Goal: Task Accomplishment & Management: Use online tool/utility

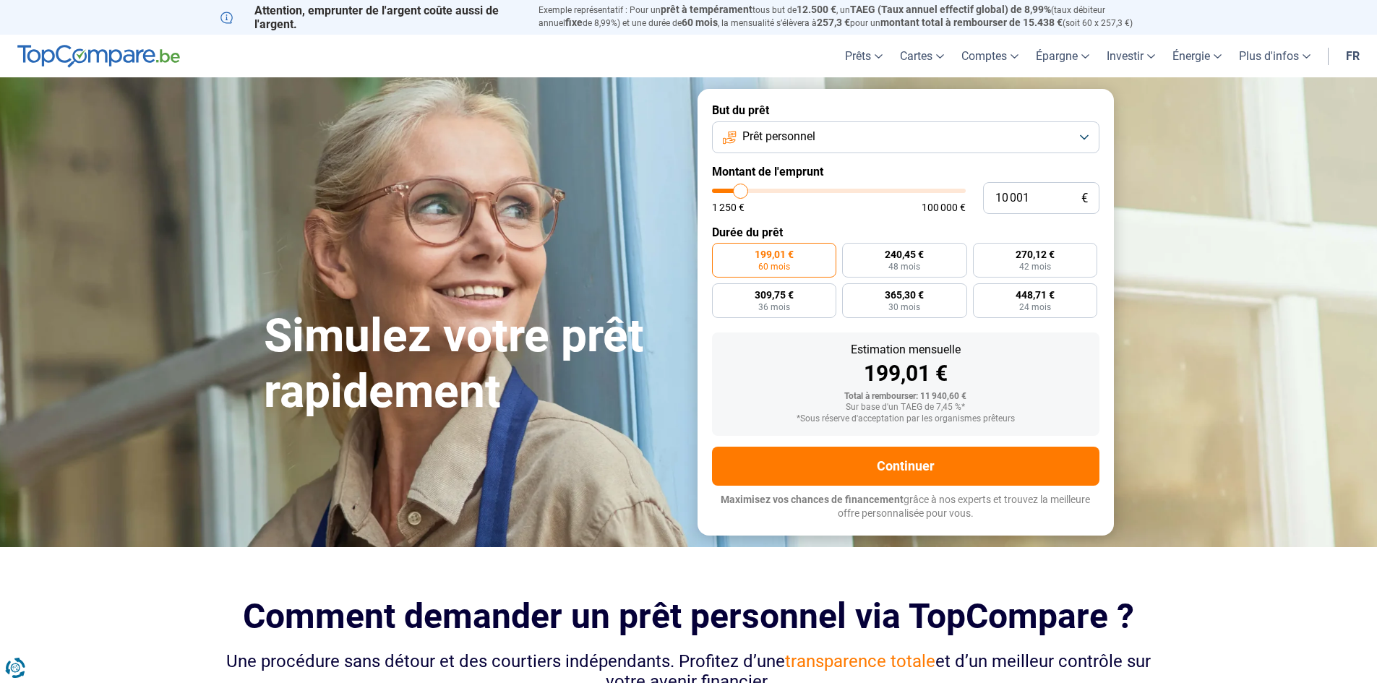
click at [1085, 132] on button "Prêt personnel" at bounding box center [905, 137] width 387 height 32
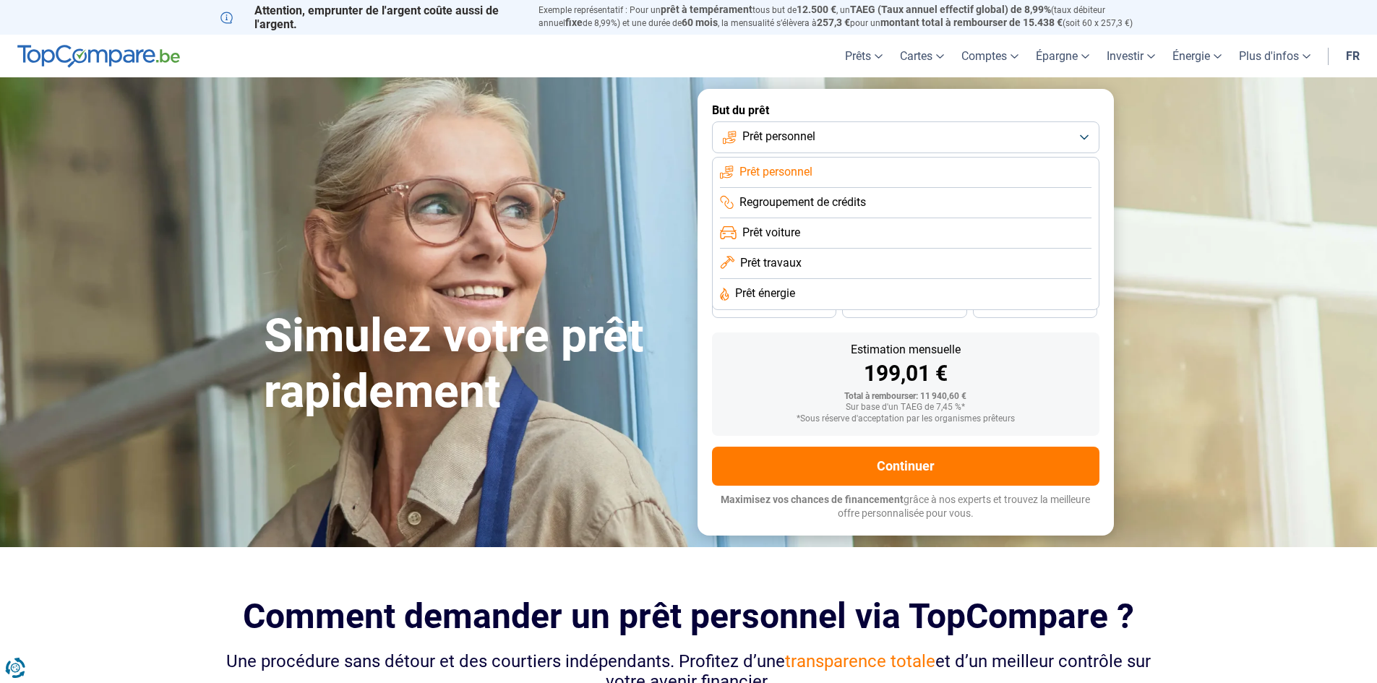
click at [838, 269] on li "Prêt travaux" at bounding box center [905, 264] width 371 height 30
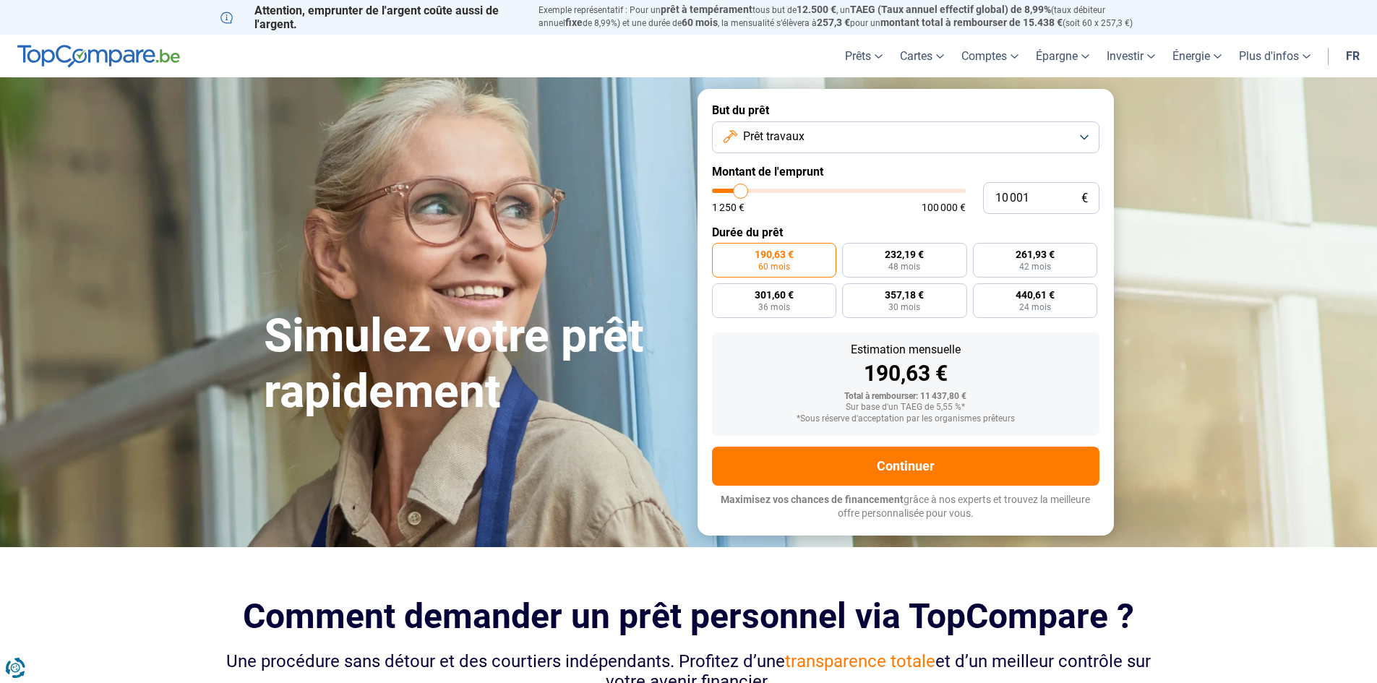
type input "10 250"
type input "10250"
type input "11 000"
type input "11000"
type input "11 500"
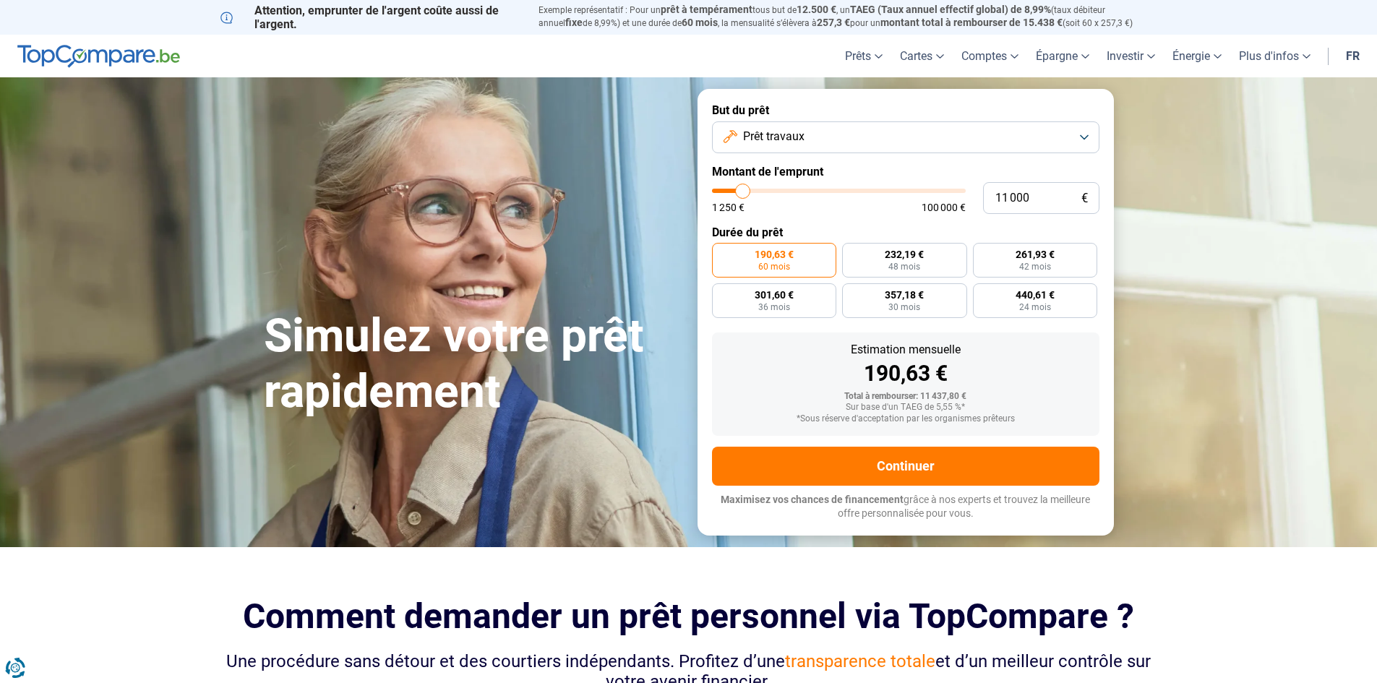
type input "11500"
type input "12 000"
type input "12000"
type input "13 250"
type input "13250"
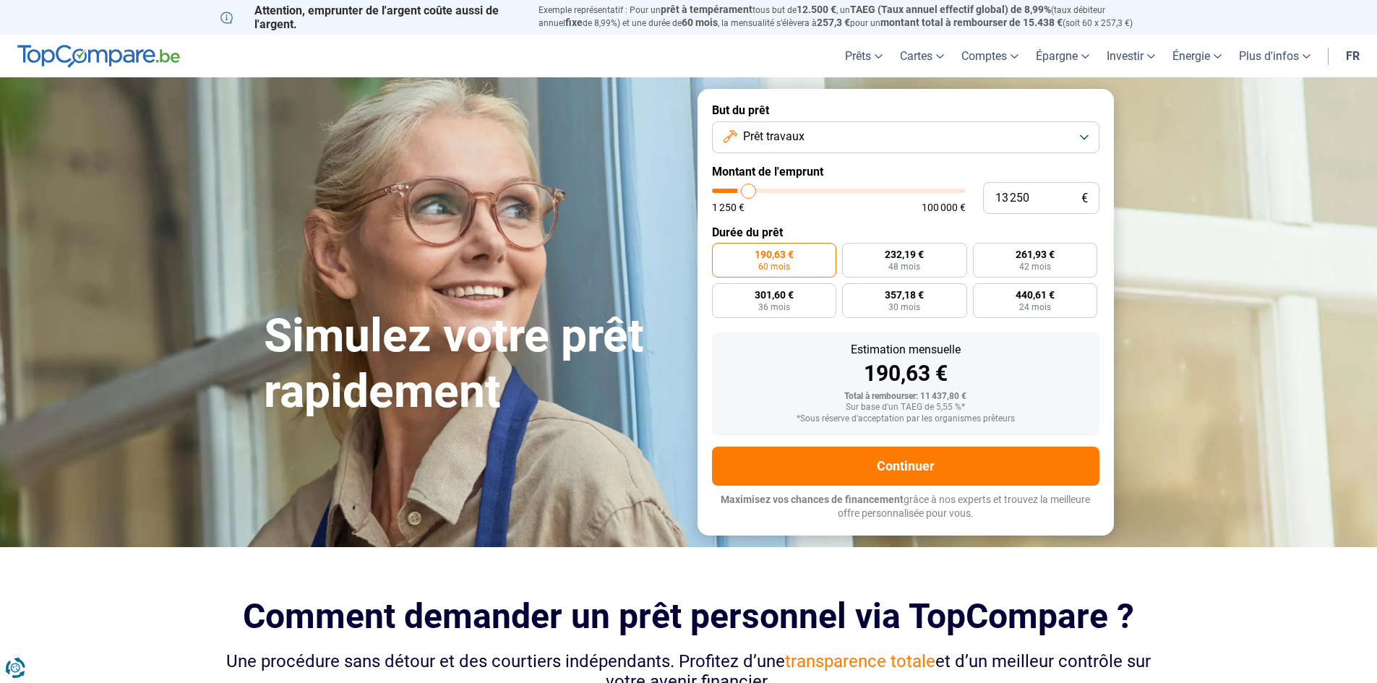
type input "14 250"
type input "14250"
type input "15 000"
type input "15000"
type input "16 250"
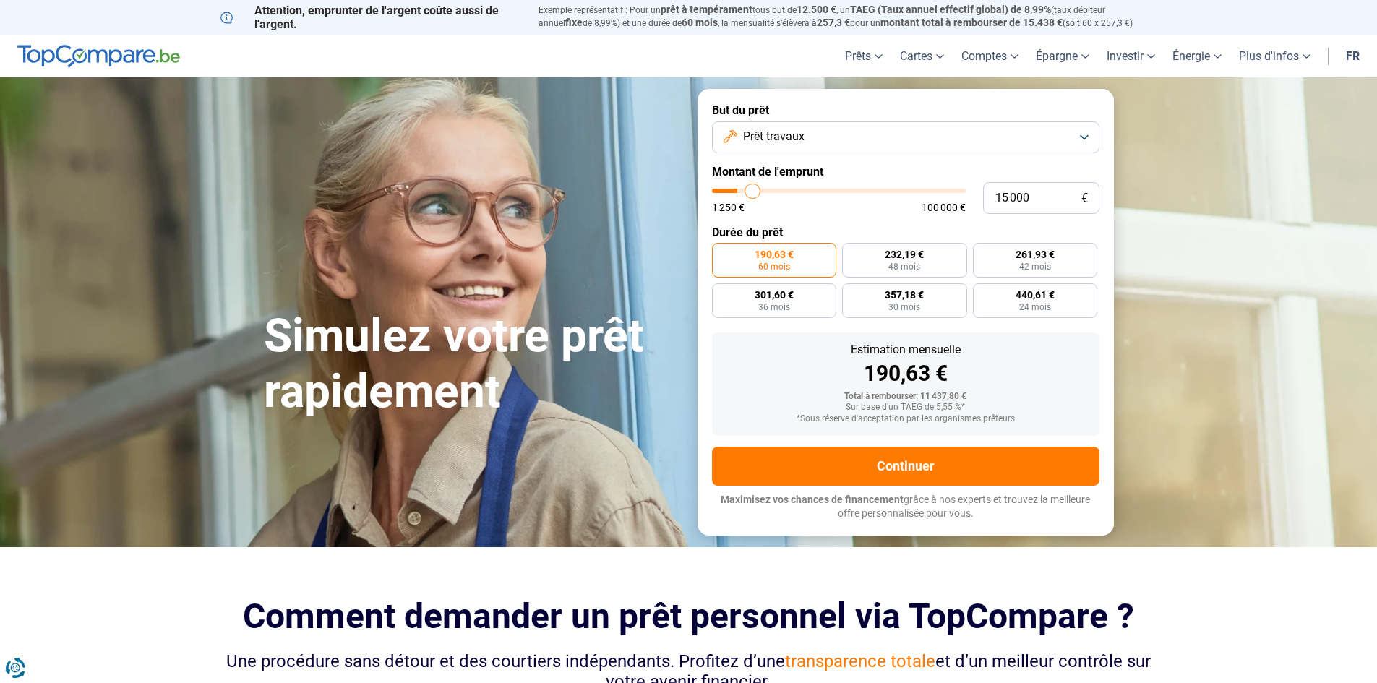
type input "16250"
type input "17 250"
type input "17250"
type input "18 500"
type input "18500"
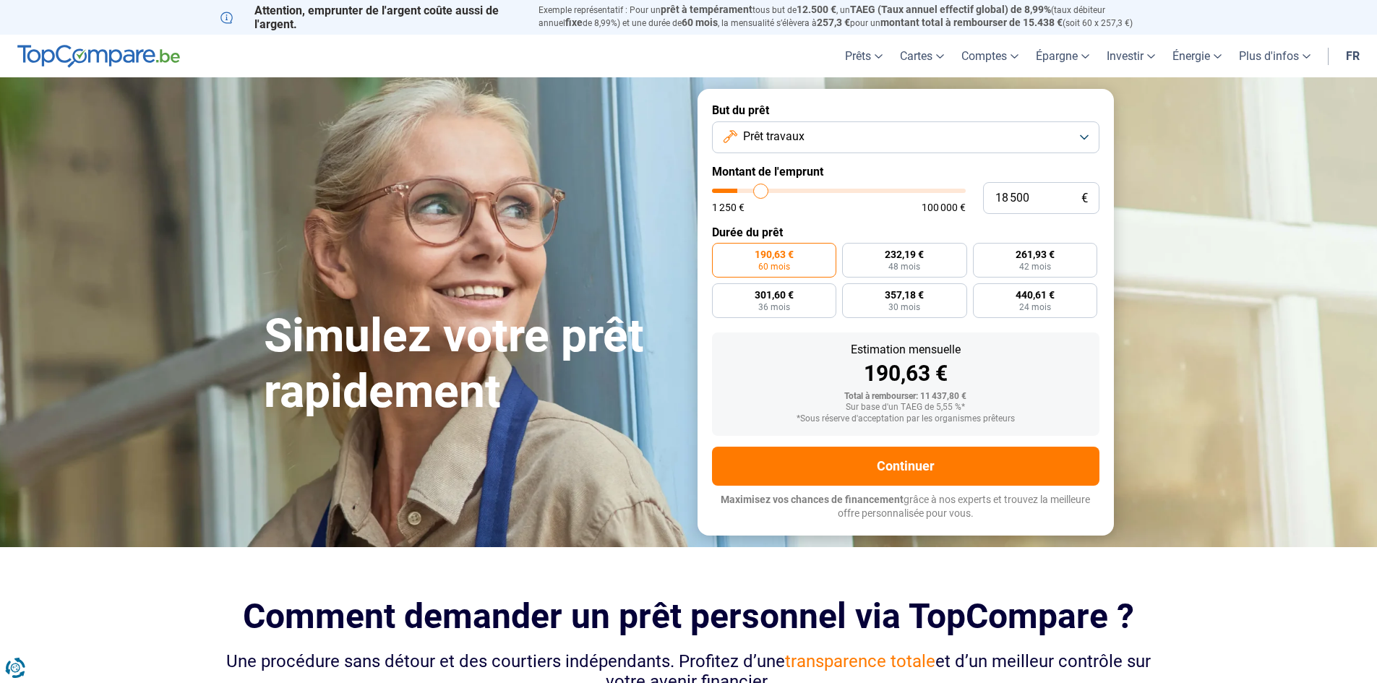
type input "19 000"
type input "19000"
type input "20 000"
type input "20000"
type input "20 500"
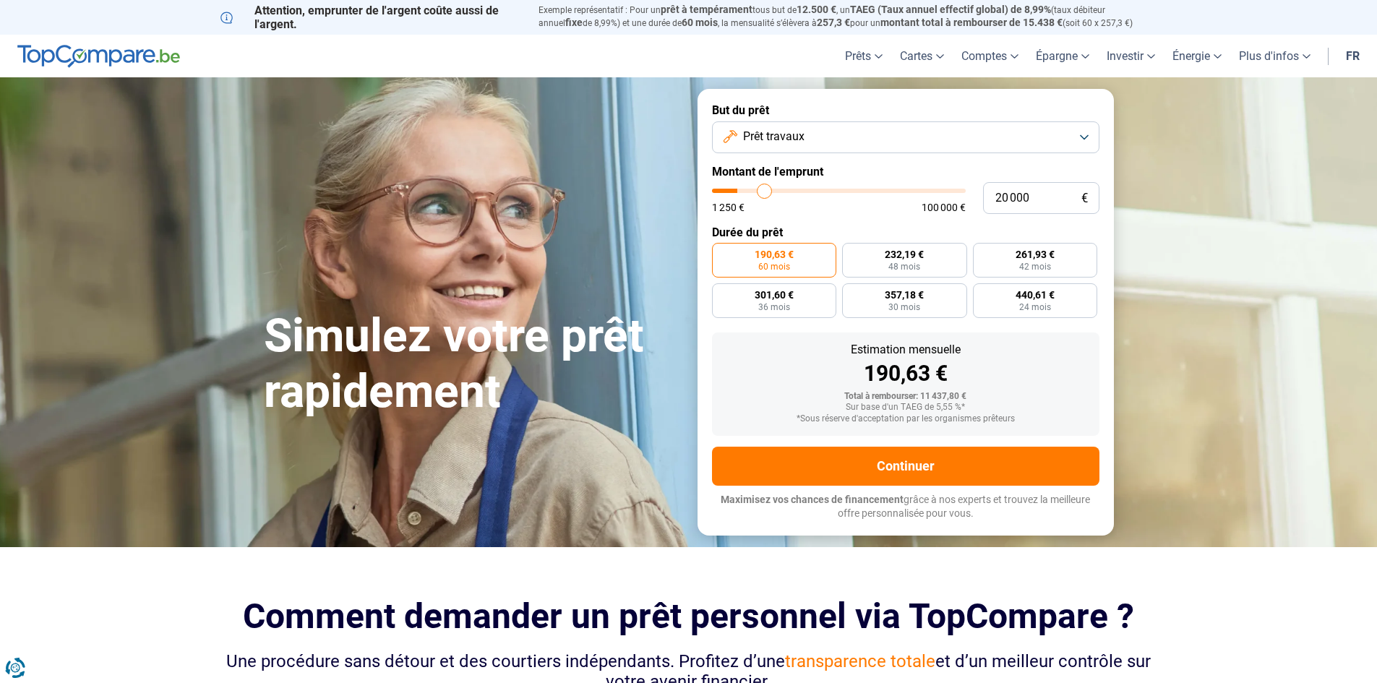
type input "20500"
type input "20 750"
type input "20750"
type input "21 500"
type input "21500"
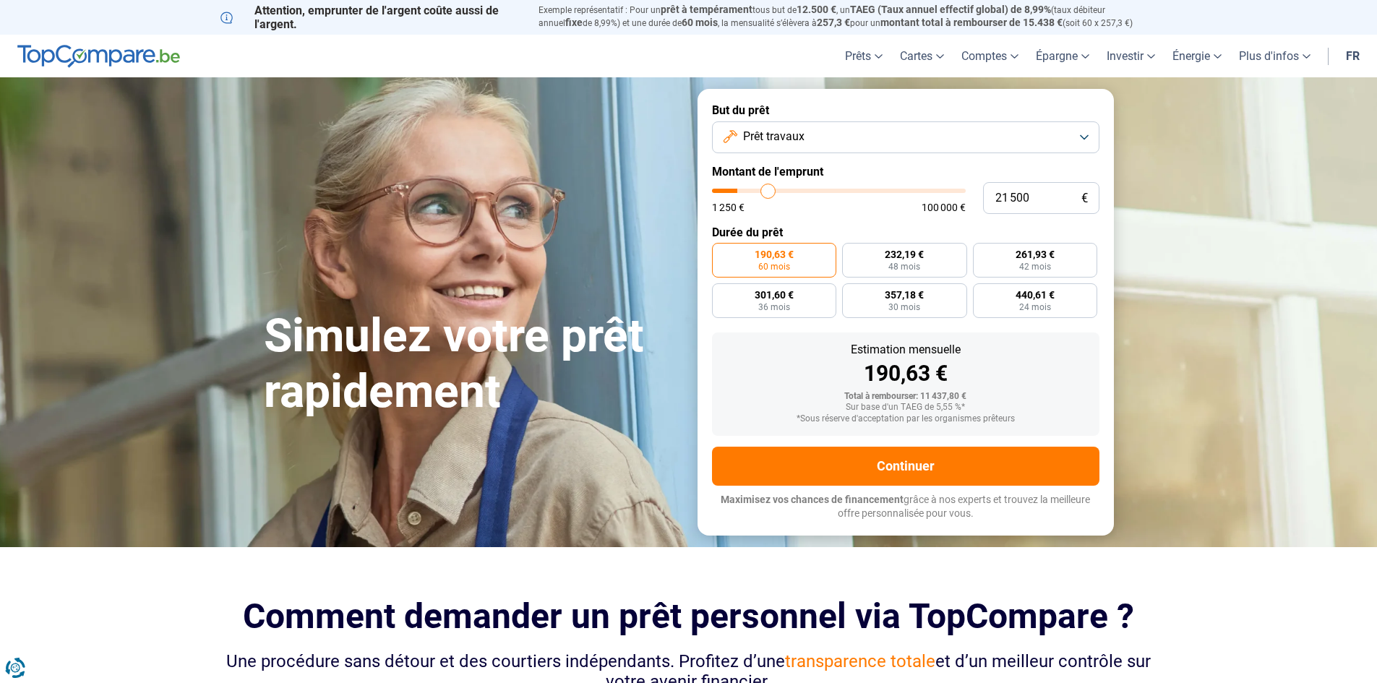
type input "21 750"
type input "21750"
type input "22 250"
type input "22250"
type input "22 750"
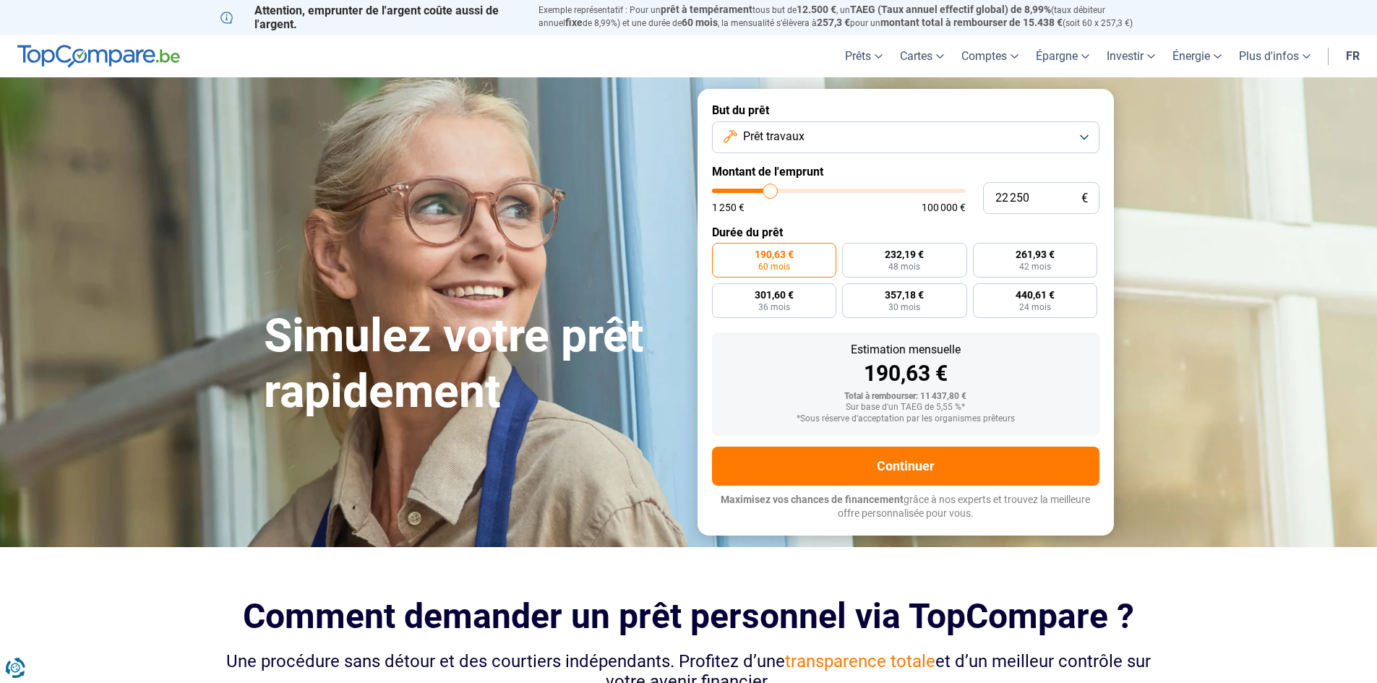
type input "22750"
type input "23 000"
type input "23000"
type input "23 250"
type input "23250"
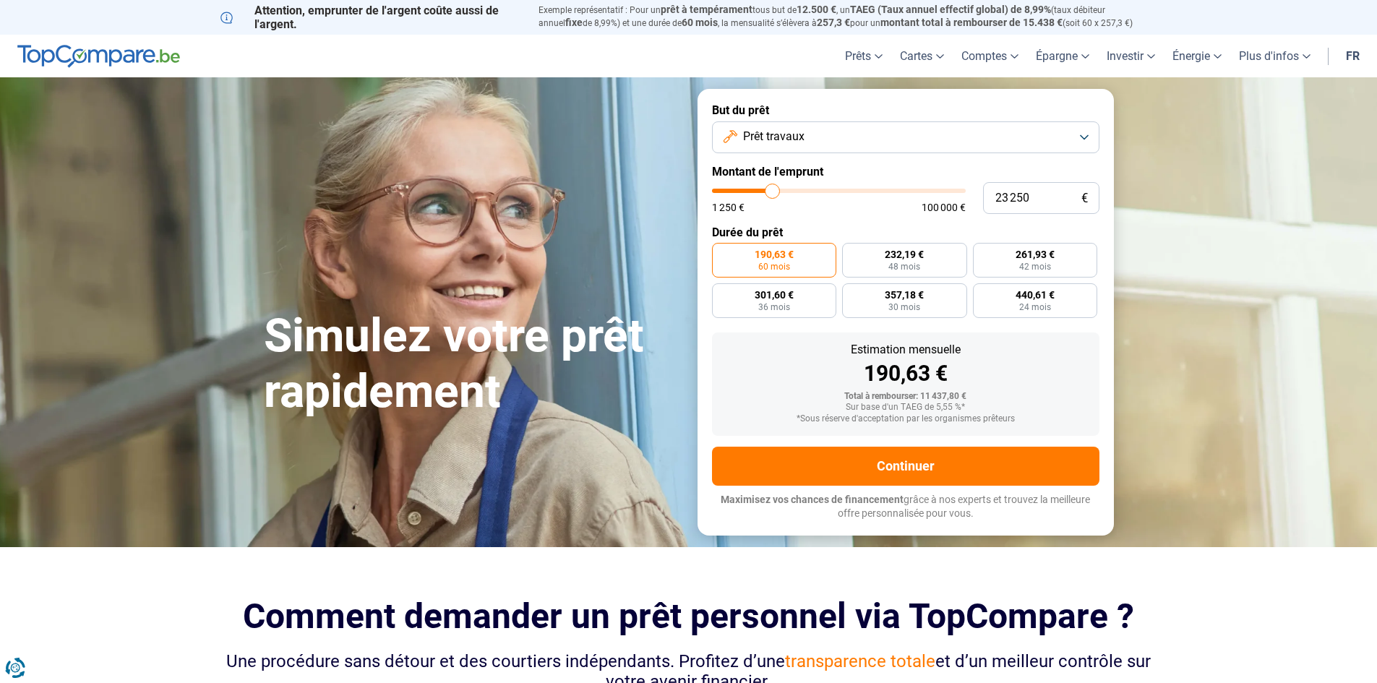
type input "23 500"
type input "23500"
type input "23 750"
type input "23750"
type input "24 500"
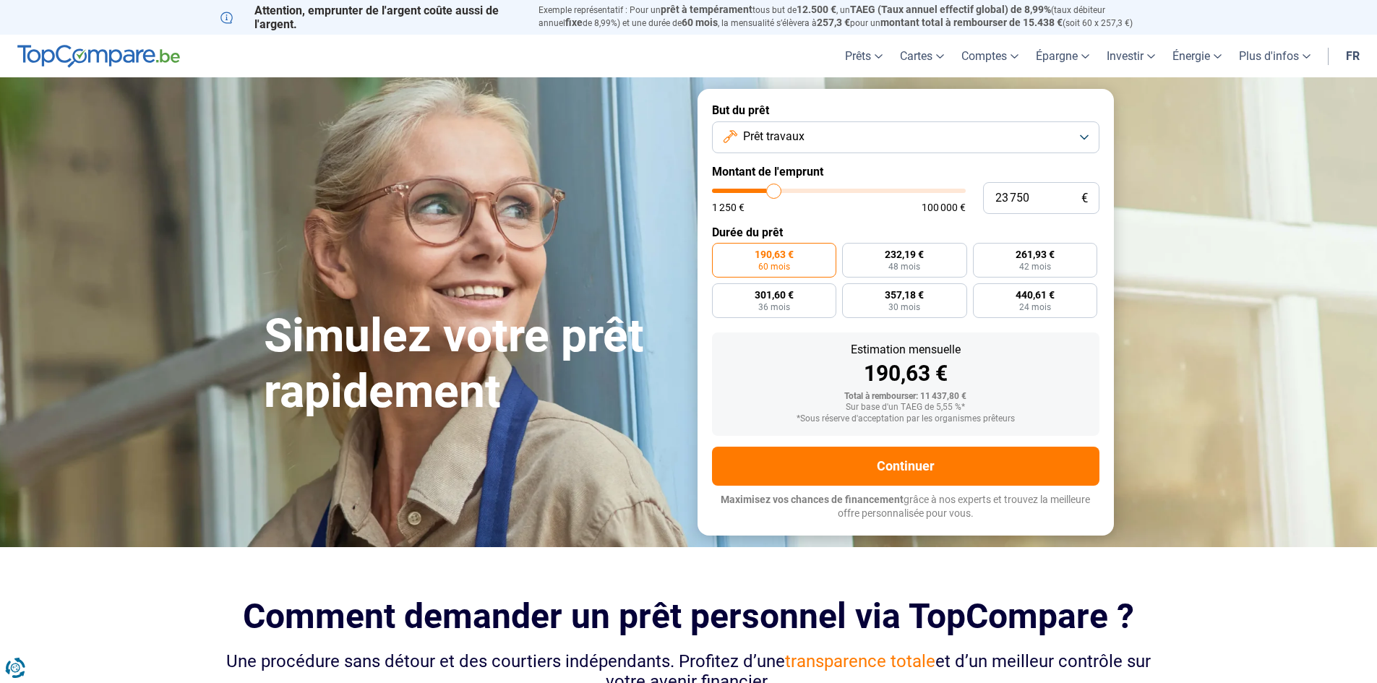
type input "24500"
type input "24 750"
type input "24750"
type input "25 000"
type input "25000"
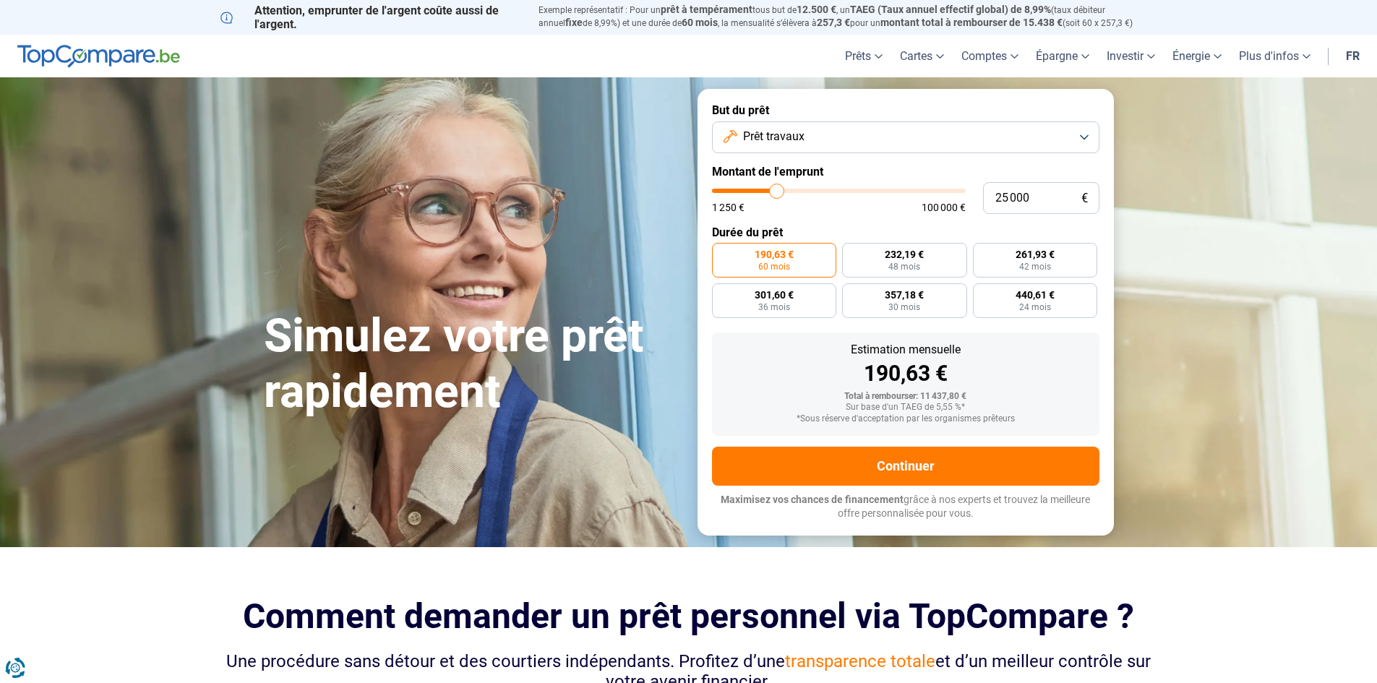
type input "25 250"
type input "25250"
type input "25 000"
type input "25000"
type input "24 750"
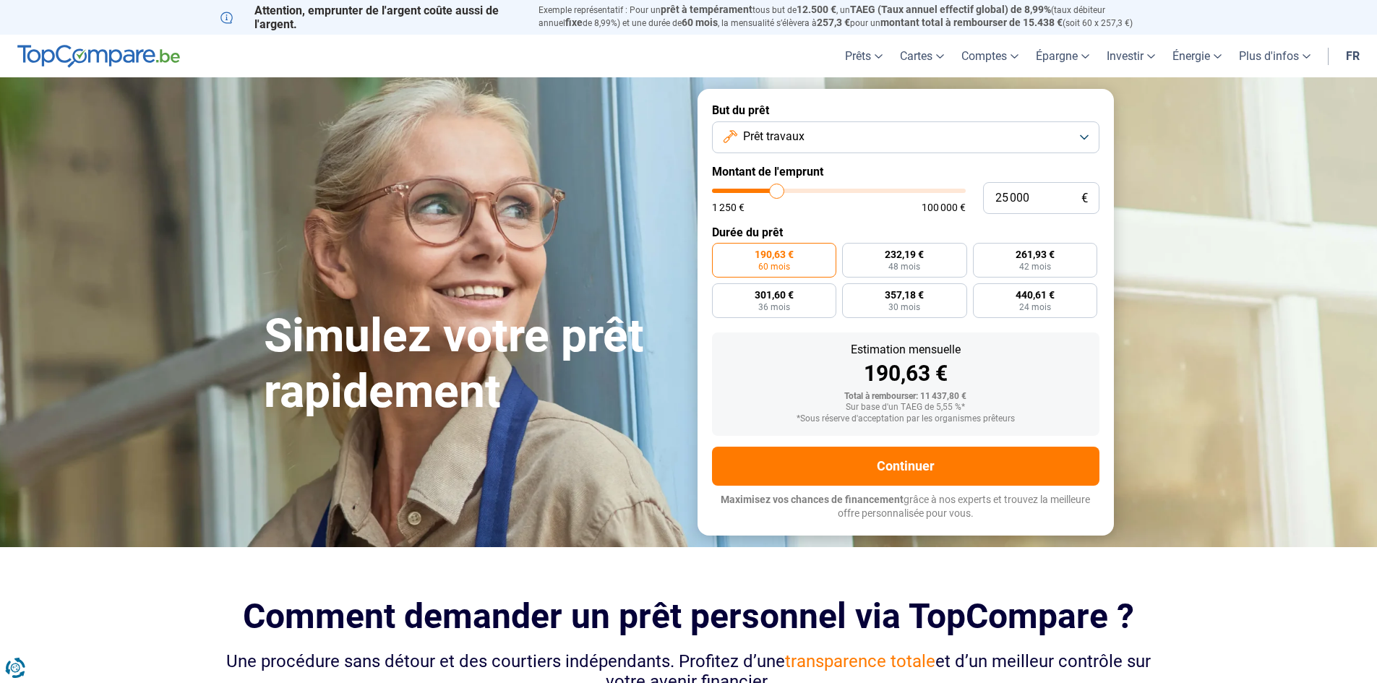
type input "24750"
type input "24 500"
type input "24500"
type input "24 250"
type input "24250"
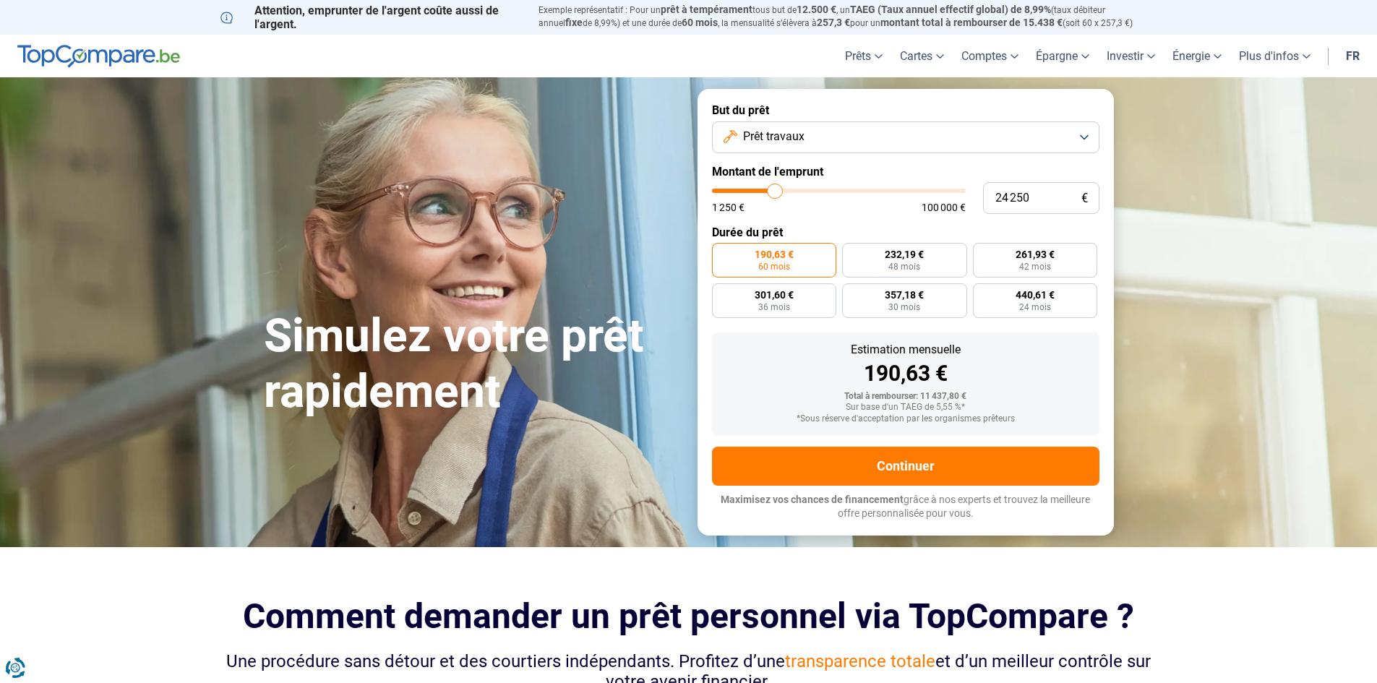
type input "23 500"
type input "23500"
type input "23 250"
type input "23250"
type input "23 000"
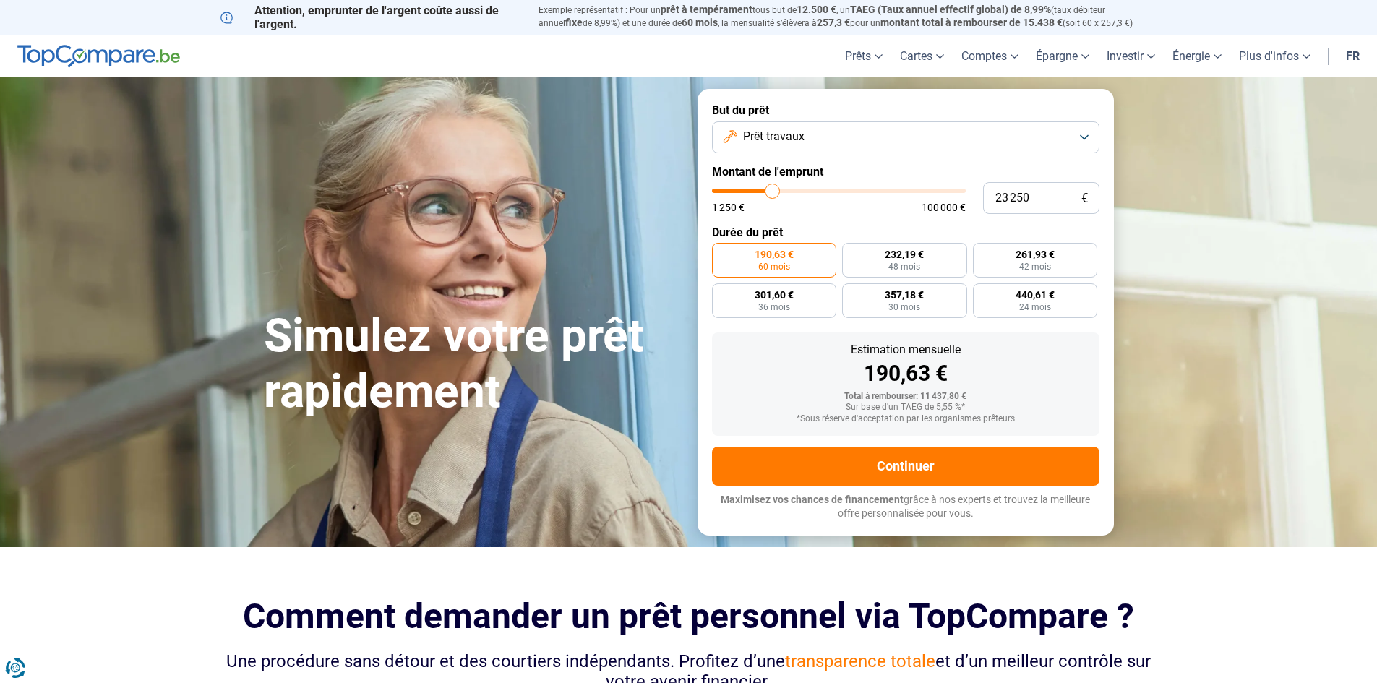
type input "23000"
type input "22 750"
type input "22750"
type input "22 250"
type input "22250"
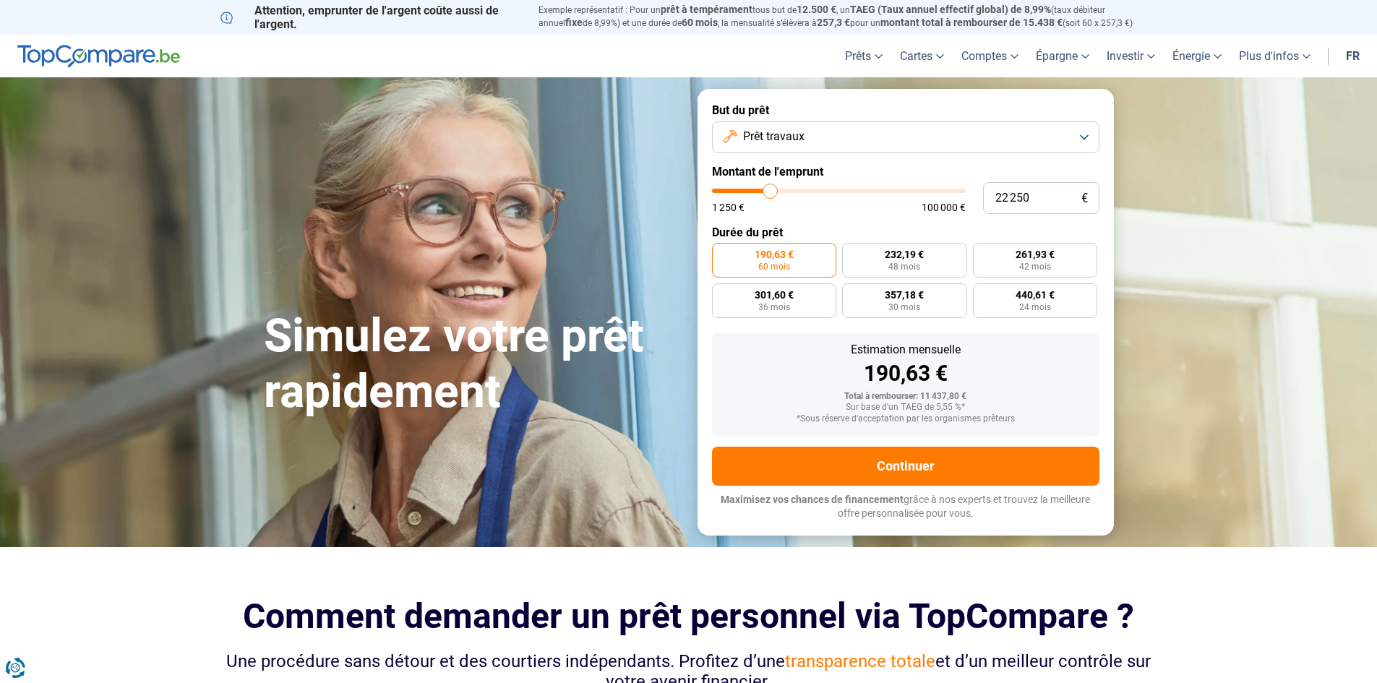
type input "22 000"
type input "22000"
type input "21 750"
type input "21750"
type input "21 500"
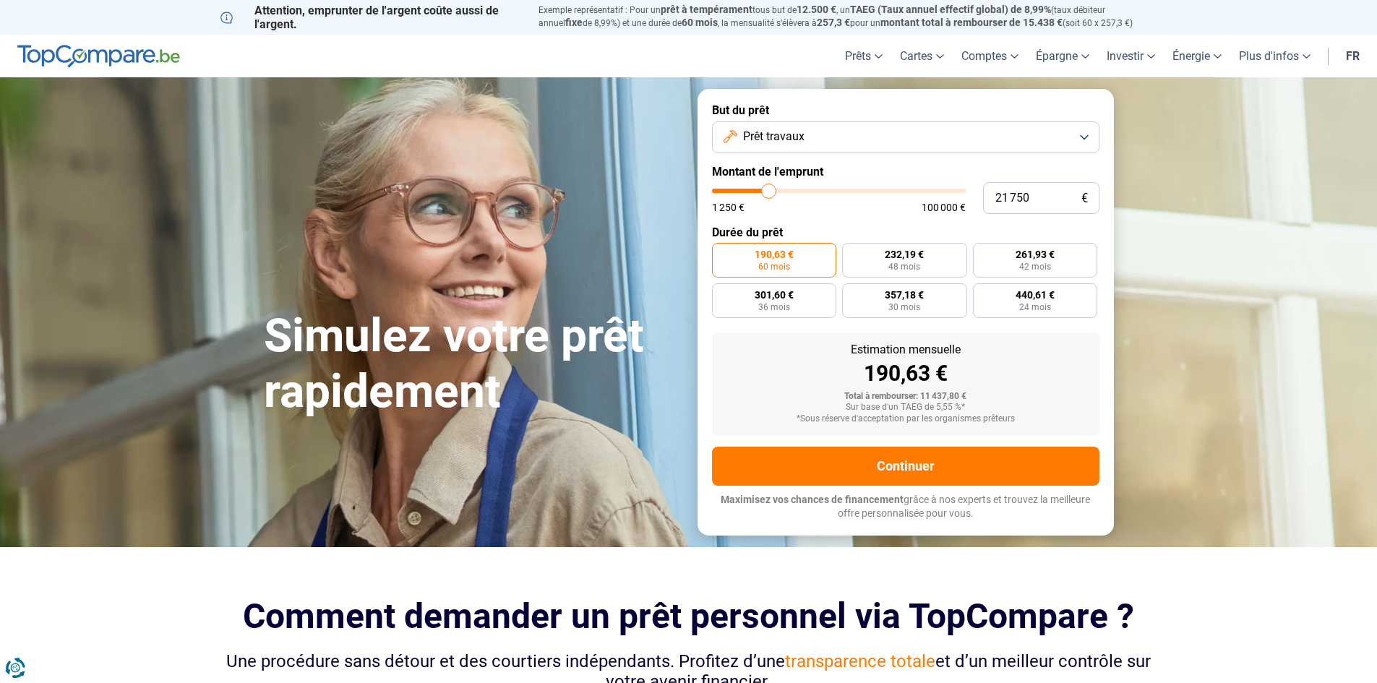
type input "21500"
type input "21 250"
type input "21250"
type input "20 750"
type input "20750"
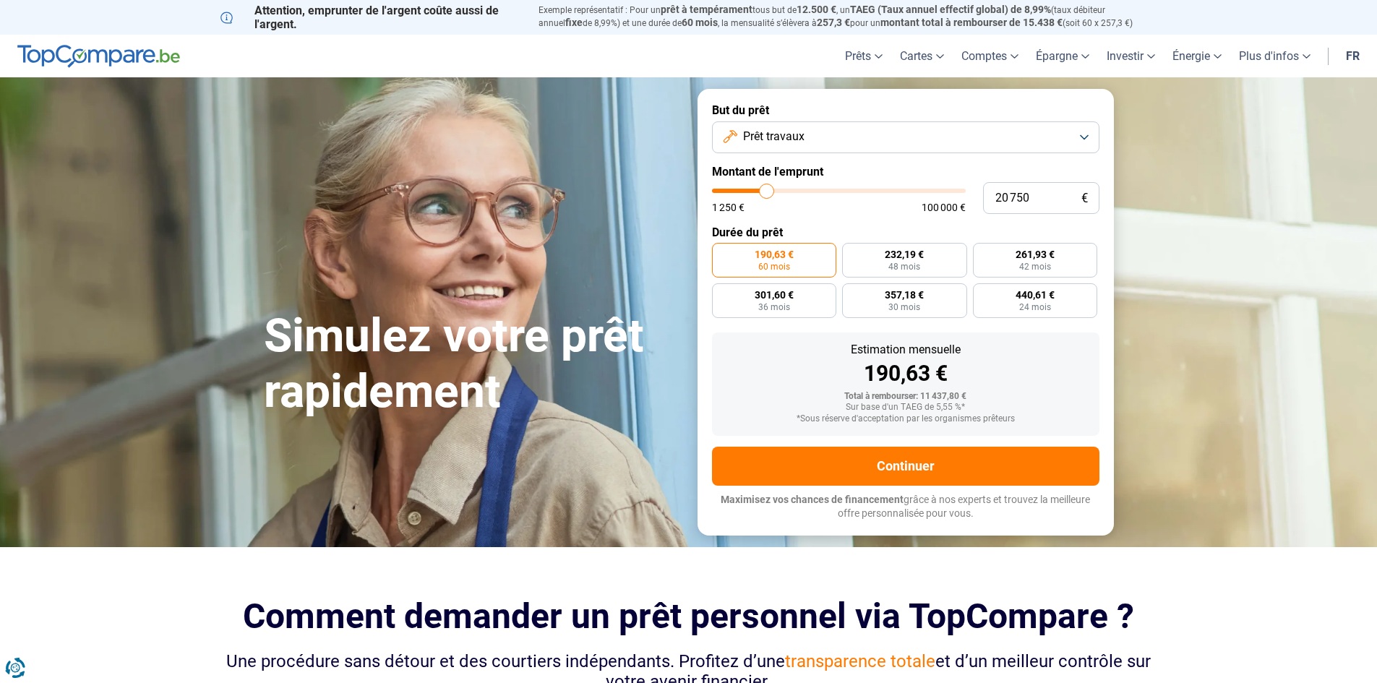
type input "20 500"
type input "20500"
type input "20 000"
type input "20000"
type input "19 750"
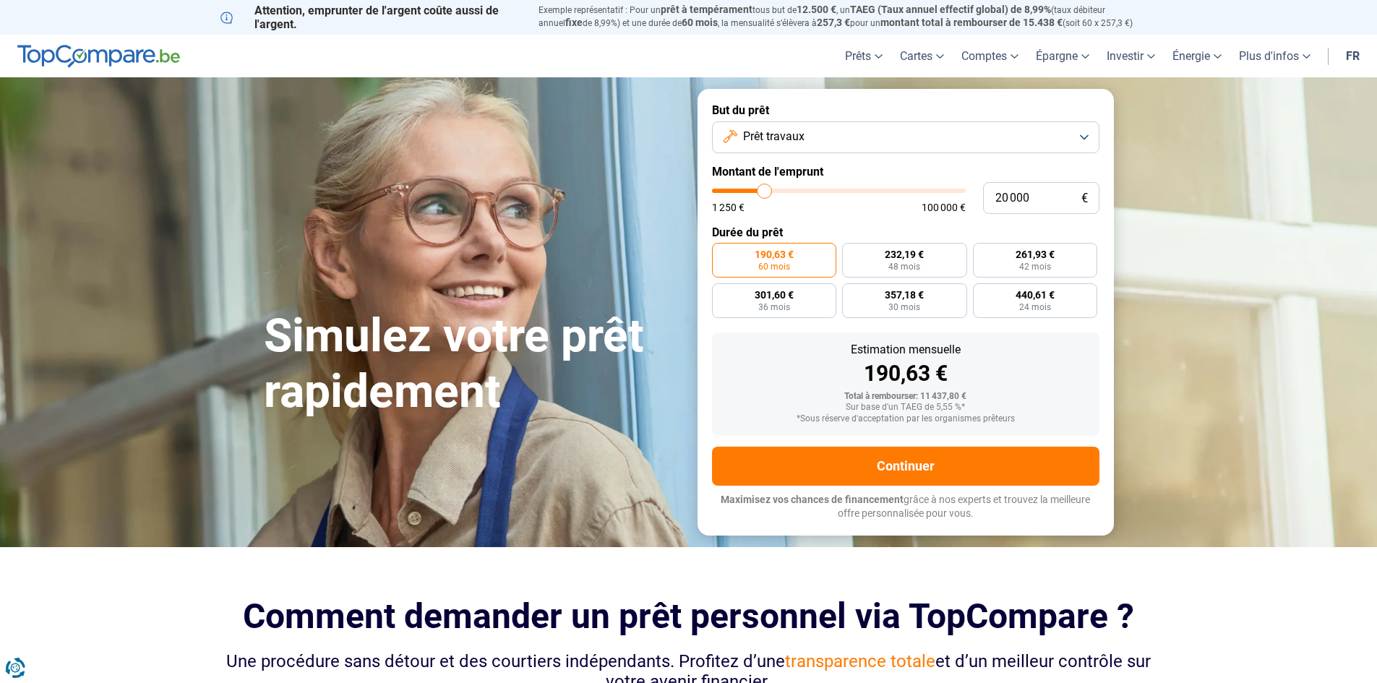
type input "19750"
type input "19 250"
type input "19250"
type input "19 000"
type input "19000"
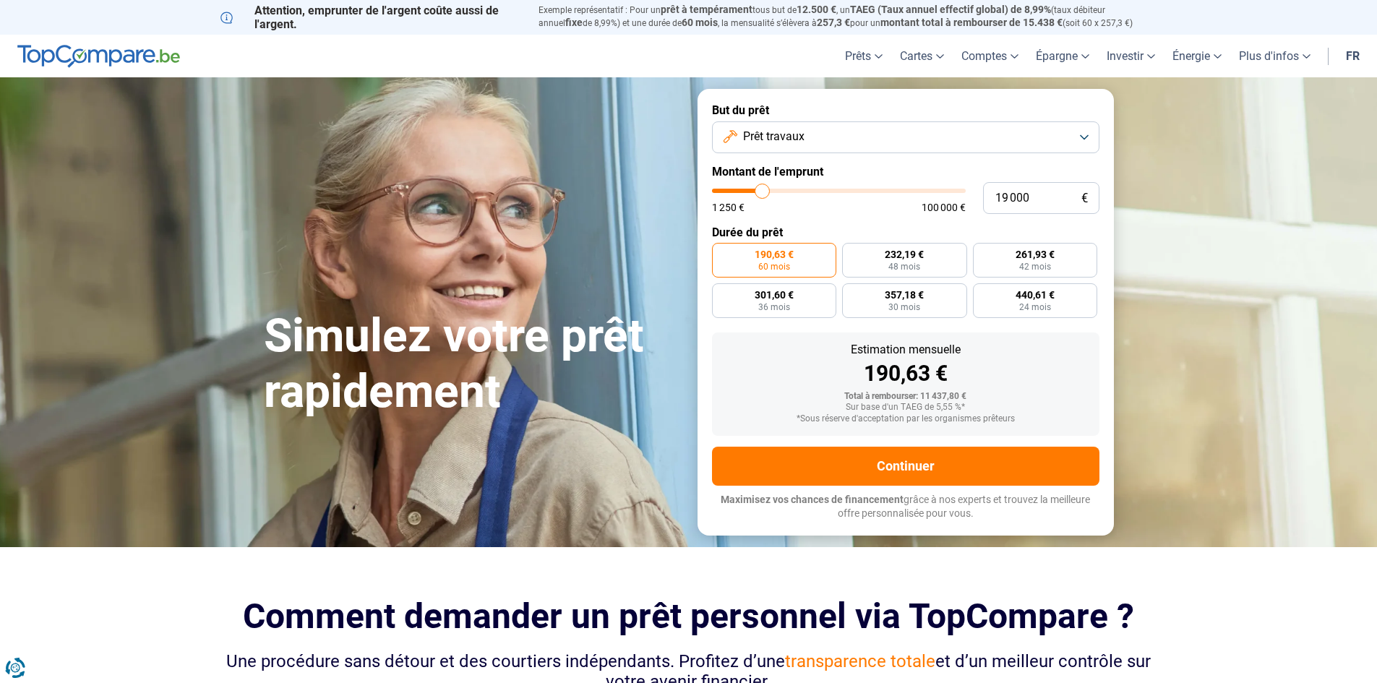
type input "18 750"
drag, startPoint x: 741, startPoint y: 189, endPoint x: 762, endPoint y: 187, distance: 21.1
type input "18750"
click at [762, 189] on input "range" at bounding box center [839, 191] width 254 height 4
radio input "false"
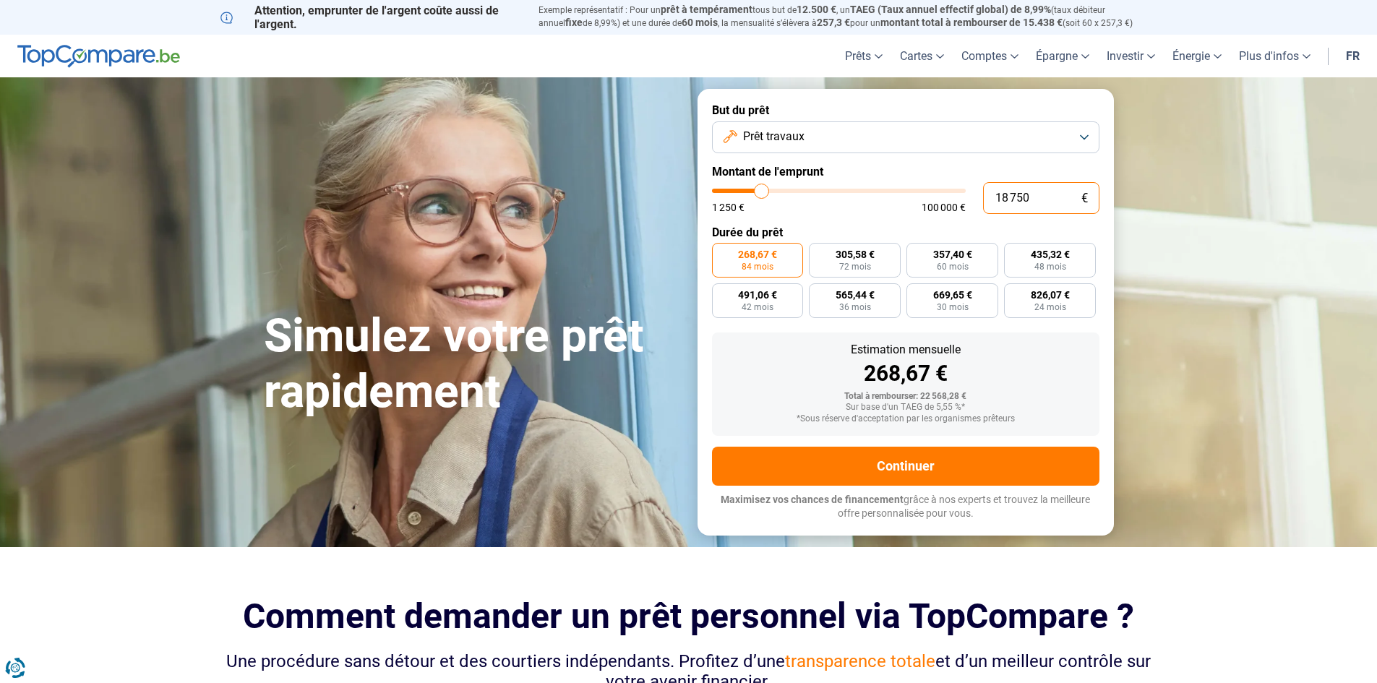
drag, startPoint x: 1039, startPoint y: 194, endPoint x: 948, endPoint y: 192, distance: 91.1
click at [947, 194] on div "18 750 € 1 250 € 100 000 €" at bounding box center [905, 198] width 387 height 32
type input "1"
type input "1250"
type input "15"
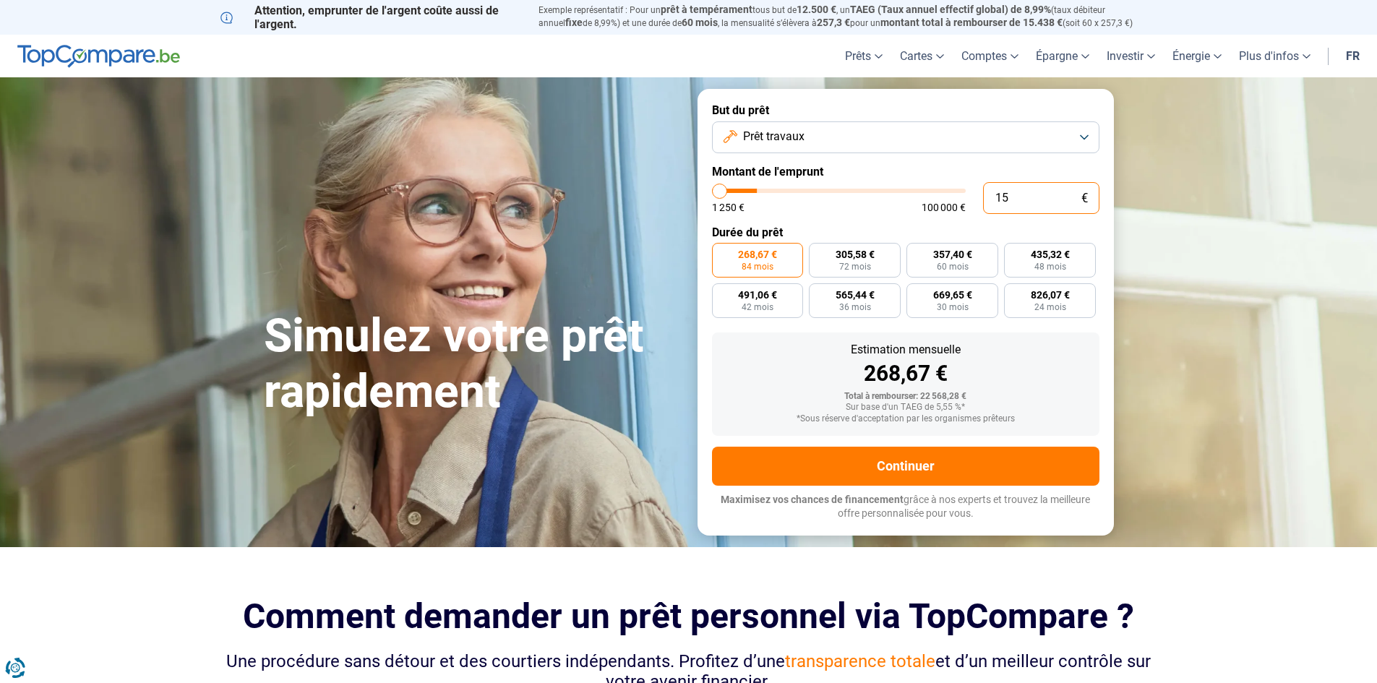
type input "1250"
type input "150"
type input "1250"
type input "1 500"
type input "1500"
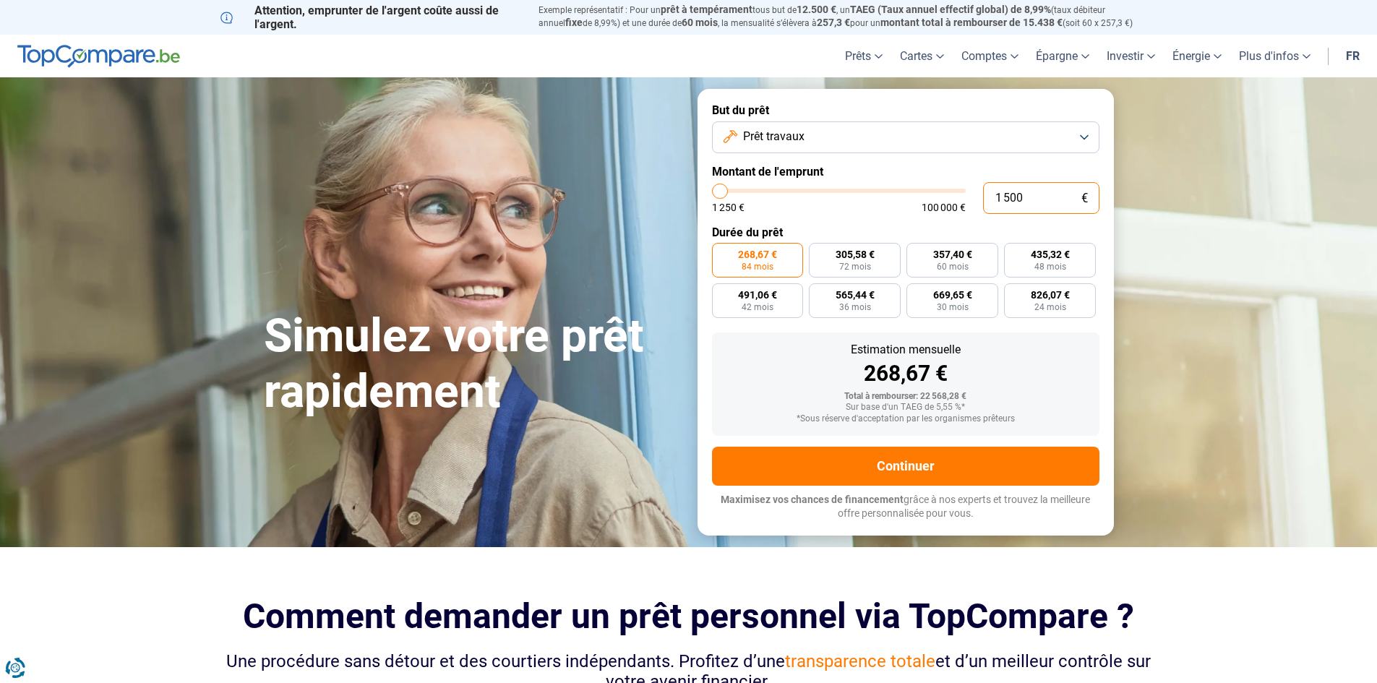
type input "15 000"
type input "15000"
type input "15 000"
radio input "true"
